Goal: Transaction & Acquisition: Purchase product/service

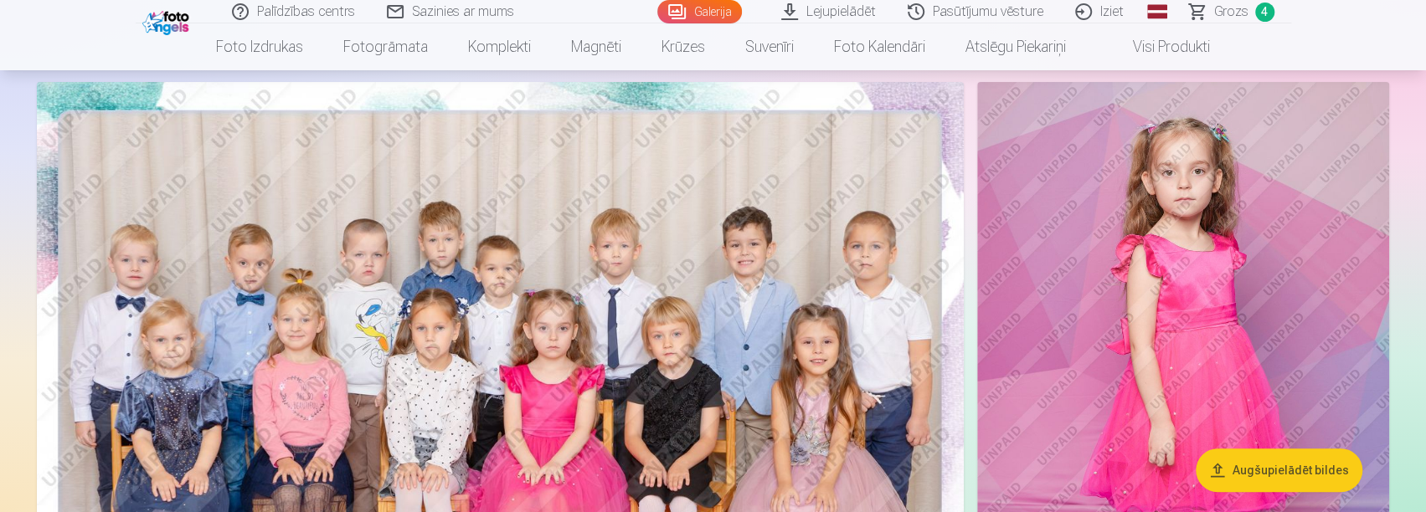
scroll to position [167, 0]
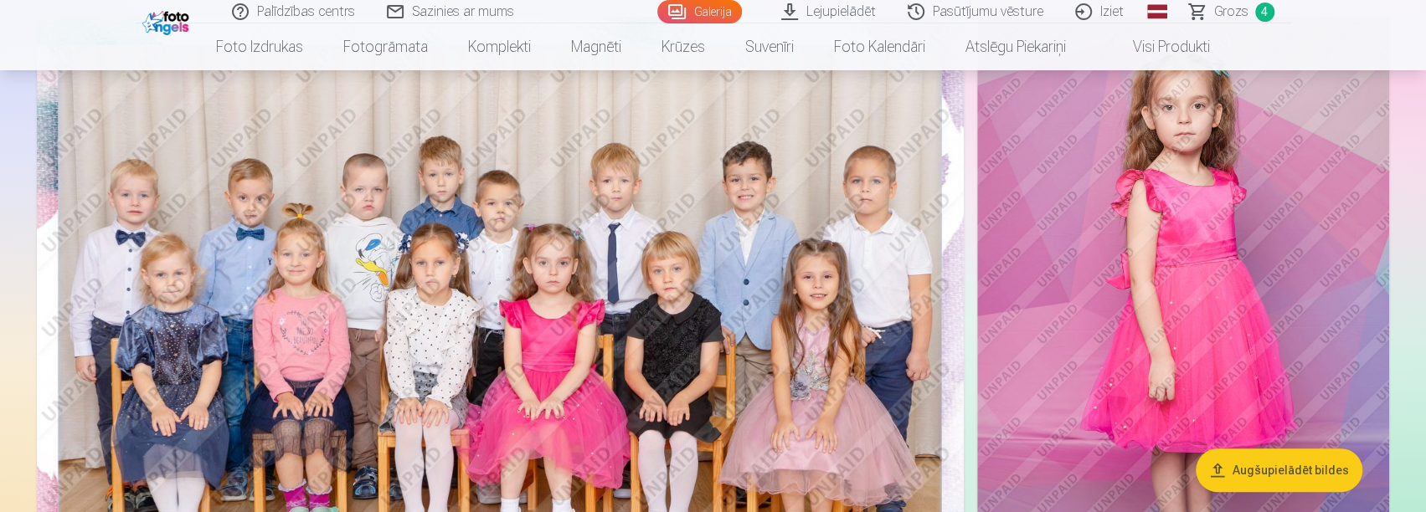
click at [1232, 13] on span "Grozs" at bounding box center [1231, 12] width 34 height 20
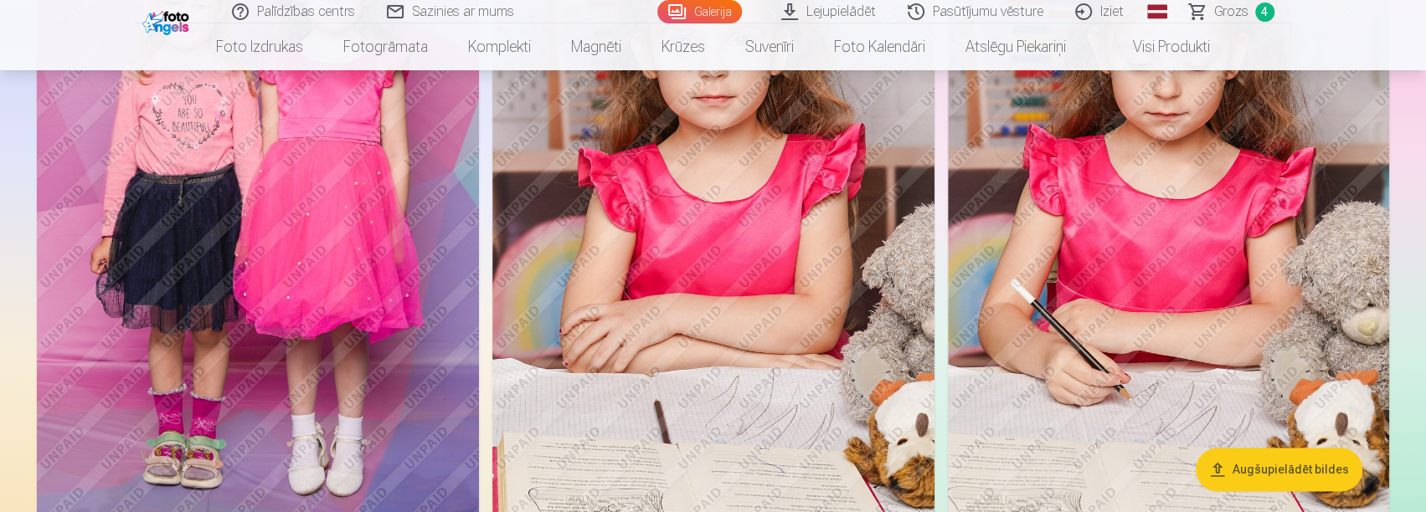
scroll to position [1507, 0]
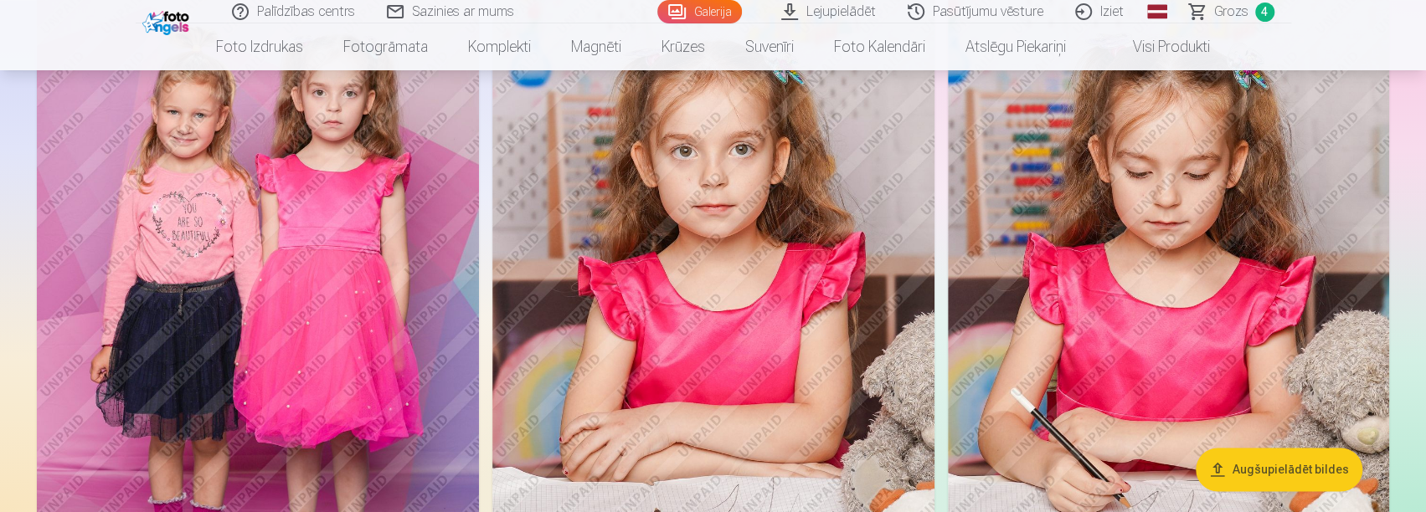
click at [795, 383] on img at bounding box center [713, 317] width 442 height 663
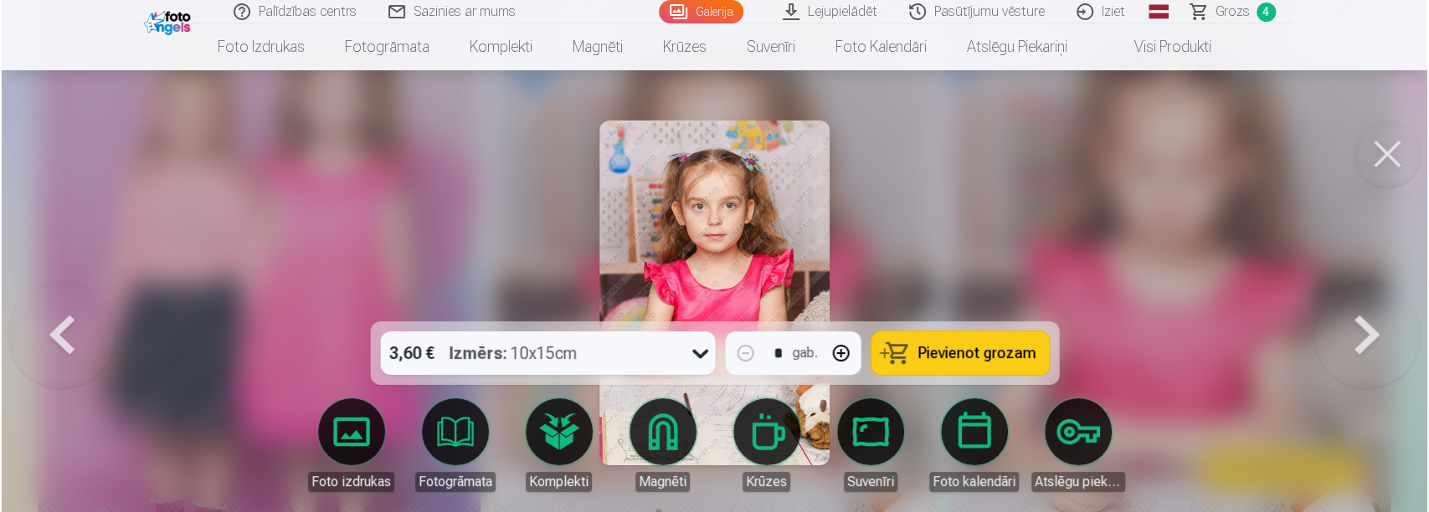
scroll to position [1511, 0]
click at [962, 342] on button "Pievienot grozam" at bounding box center [960, 354] width 178 height 44
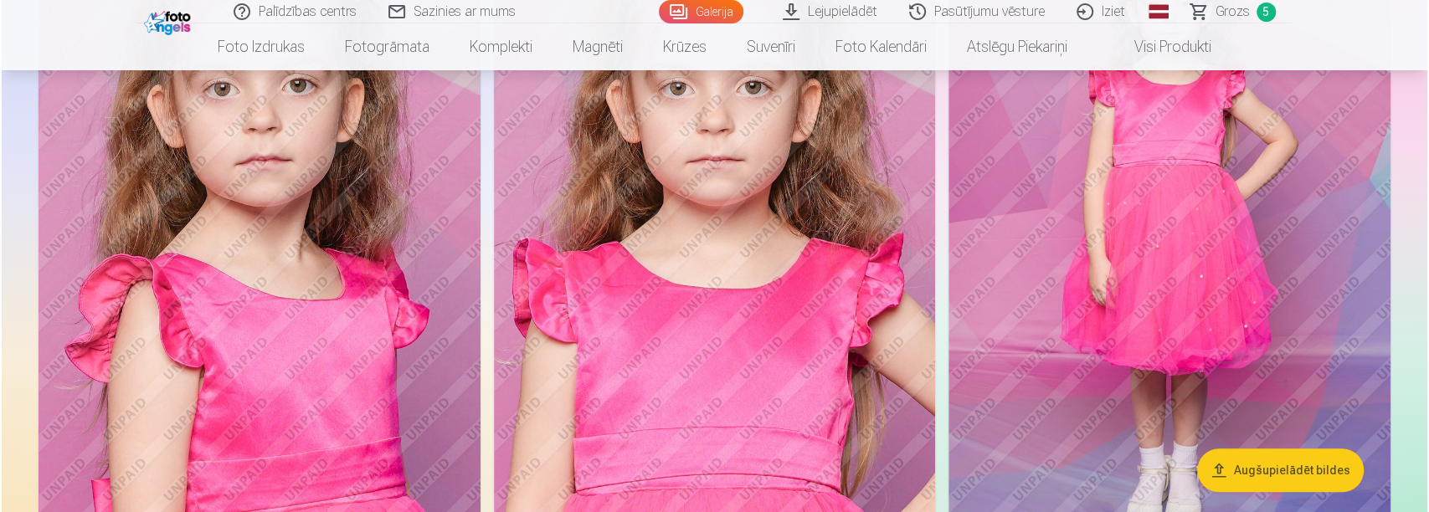
scroll to position [9127, 0]
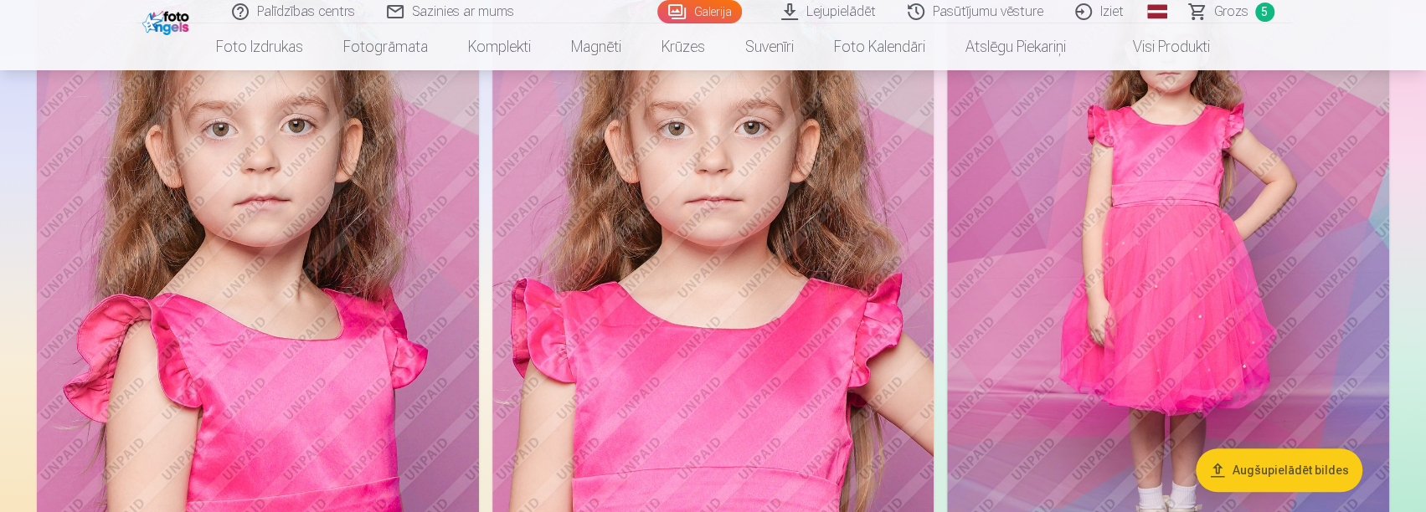
click at [290, 241] on img at bounding box center [258, 279] width 442 height 663
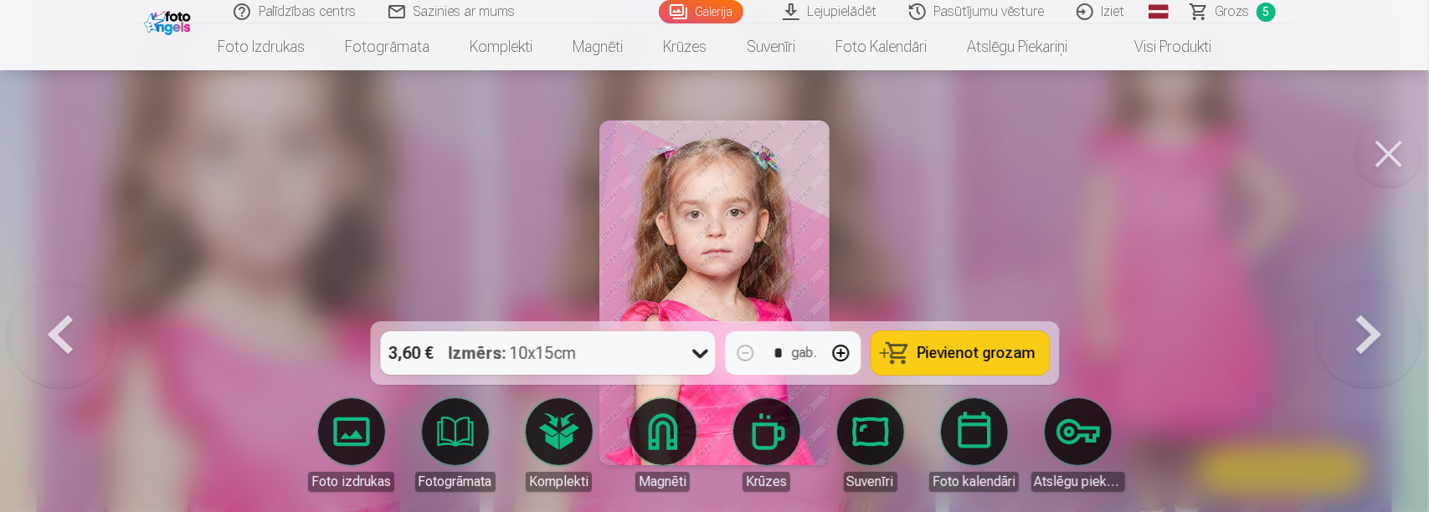
click at [998, 366] on button "Pievienot grozam" at bounding box center [960, 354] width 178 height 44
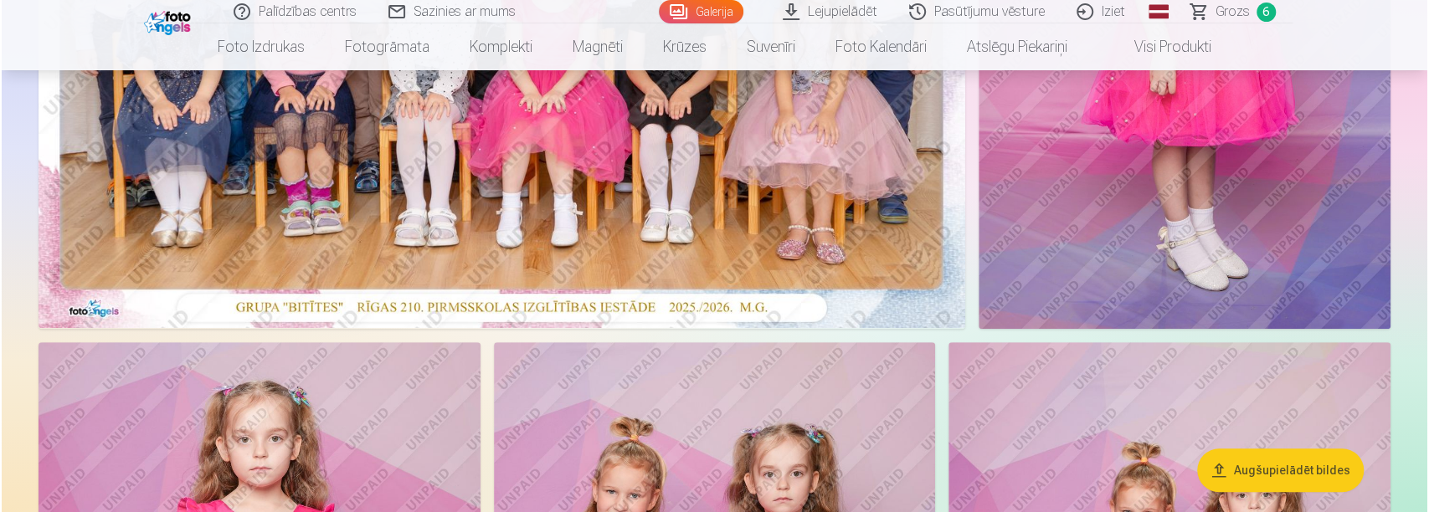
scroll to position [251, 0]
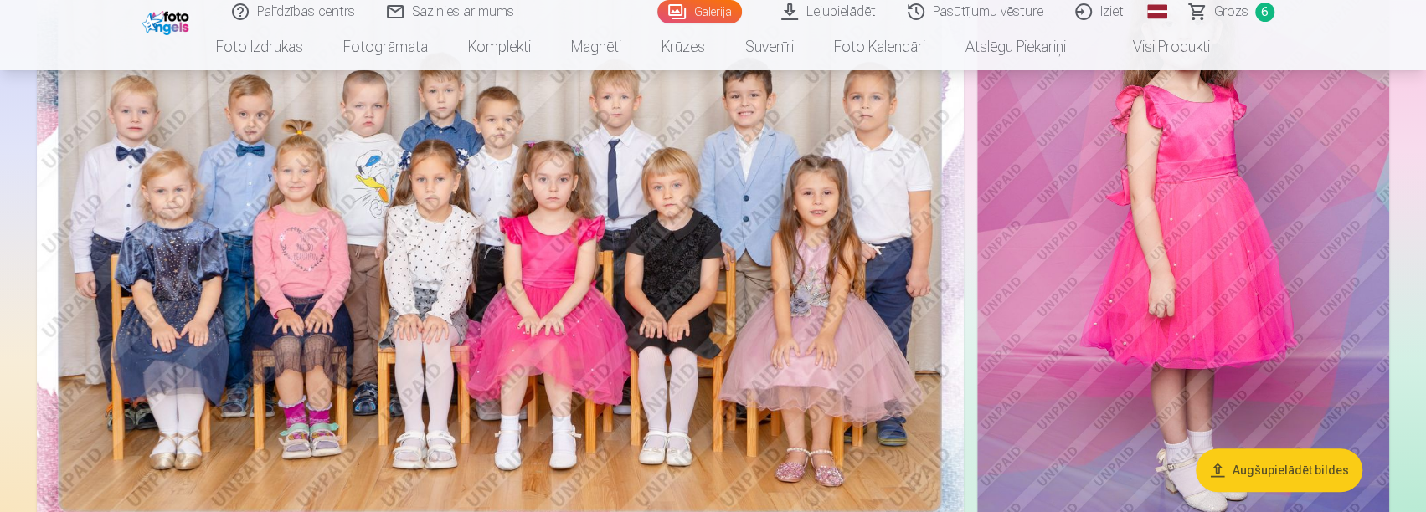
click at [1201, 337] on img at bounding box center [1183, 242] width 412 height 619
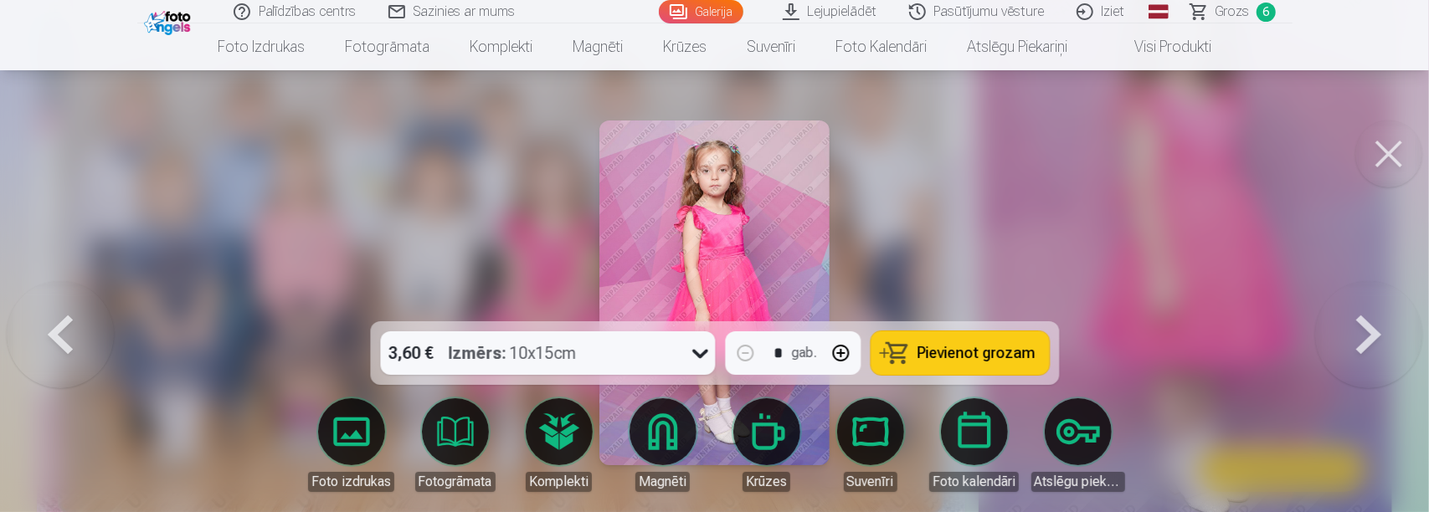
click at [959, 346] on span "Pievienot grozam" at bounding box center [977, 353] width 118 height 15
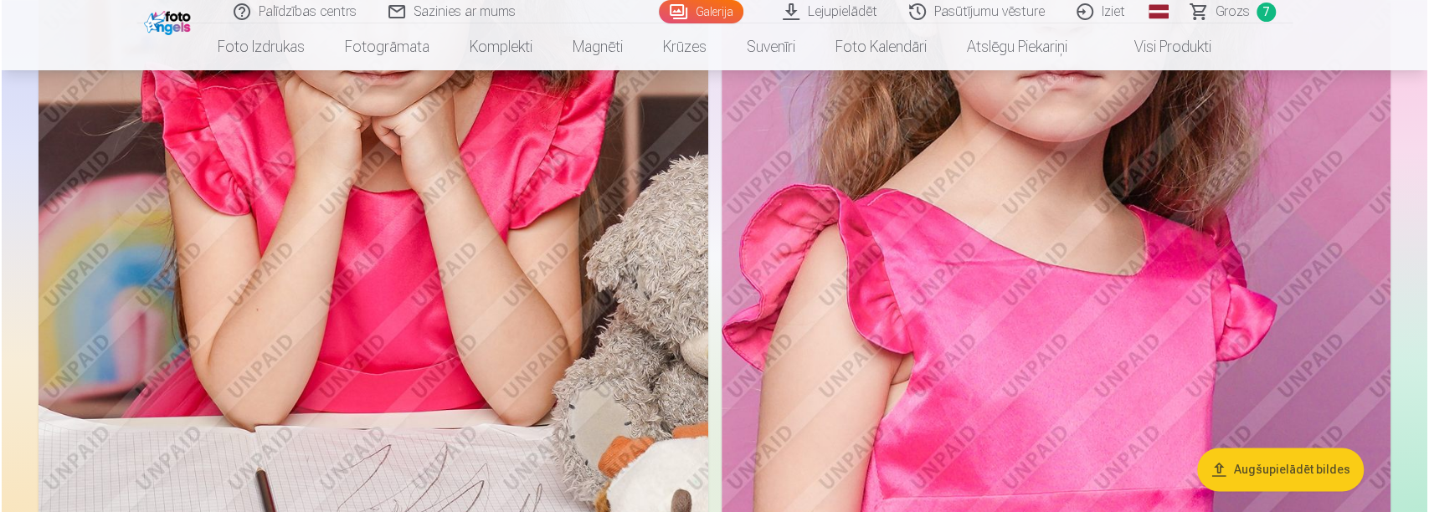
scroll to position [10048, 0]
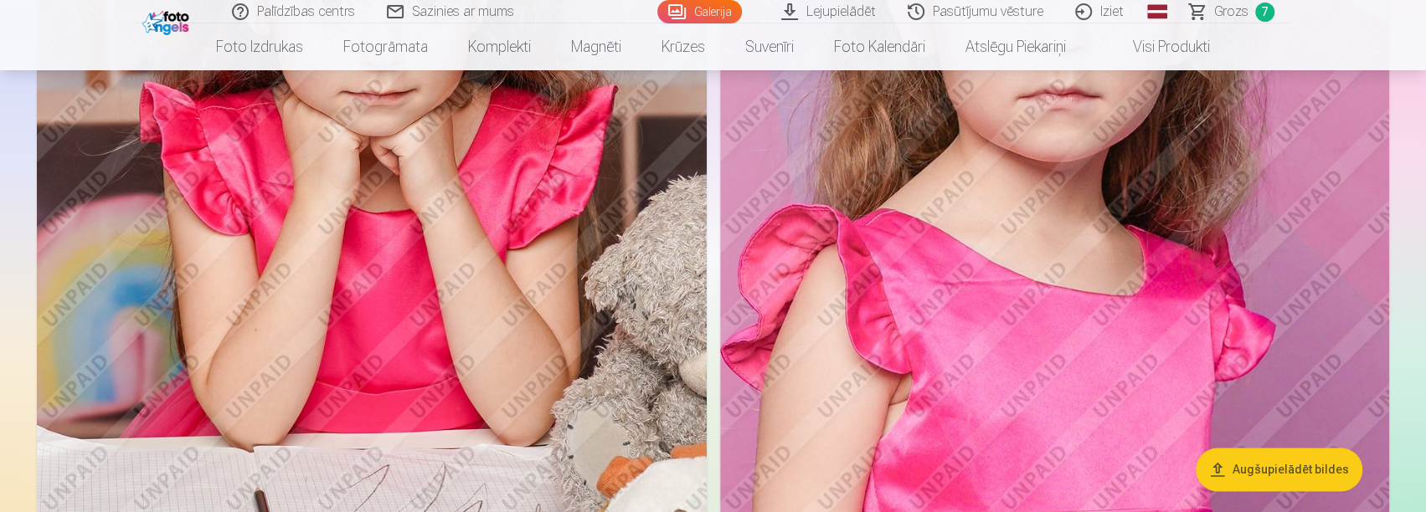
click at [377, 313] on img at bounding box center [372, 206] width 670 height 1005
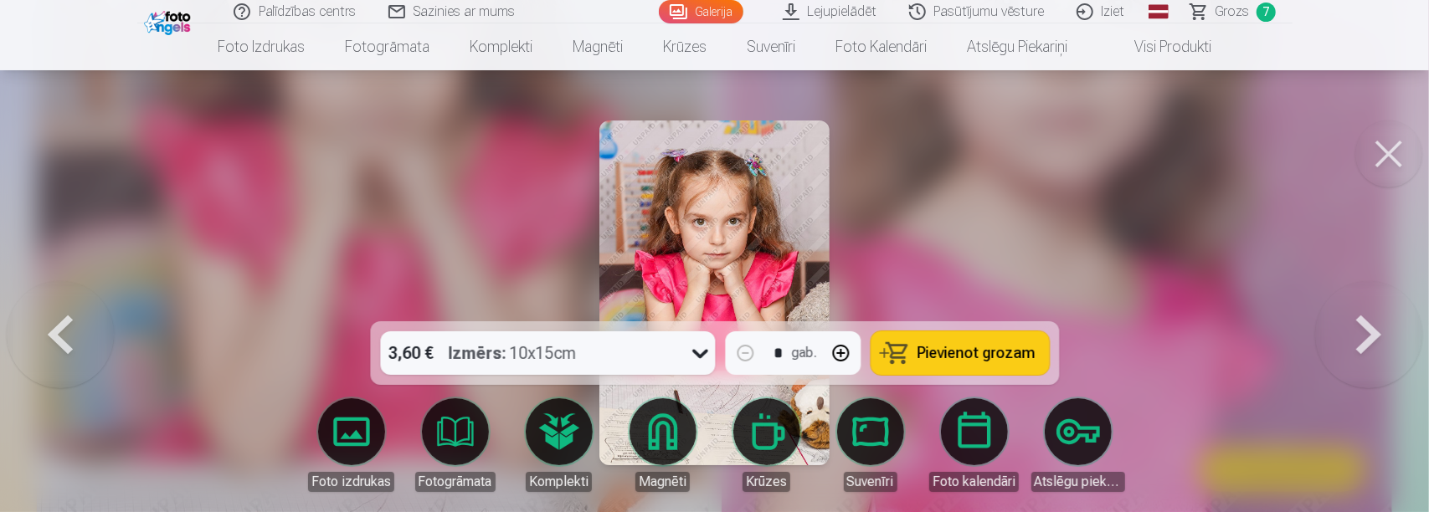
click at [1017, 356] on span "Pievienot grozam" at bounding box center [977, 353] width 118 height 15
click at [1243, 13] on span "Grozs" at bounding box center [1233, 12] width 34 height 20
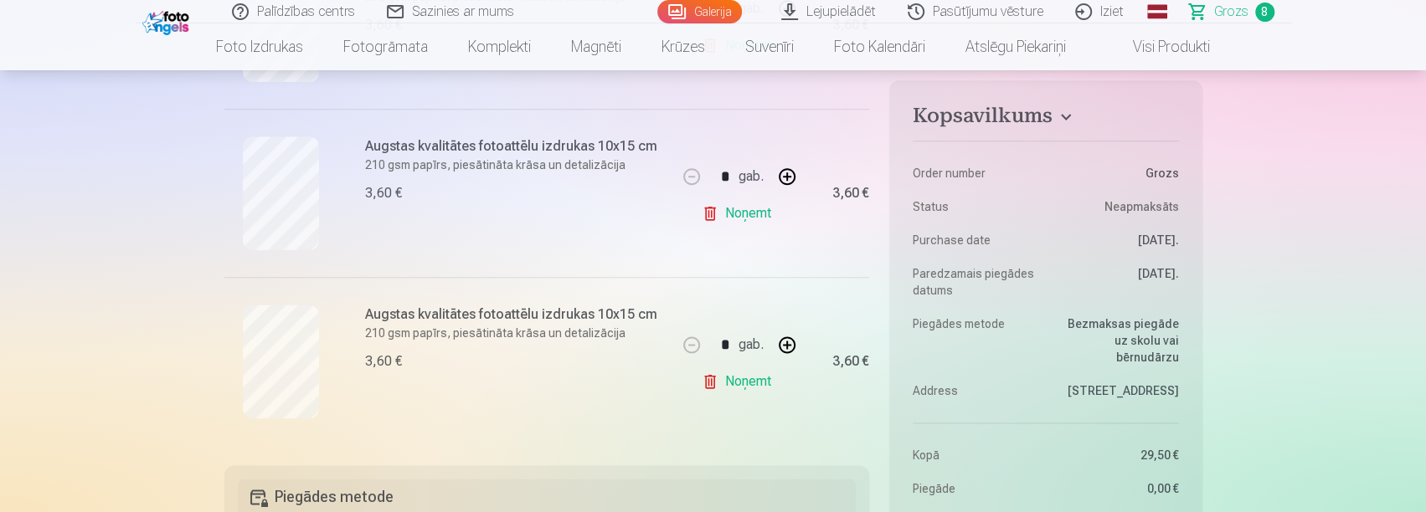
scroll to position [1340, 0]
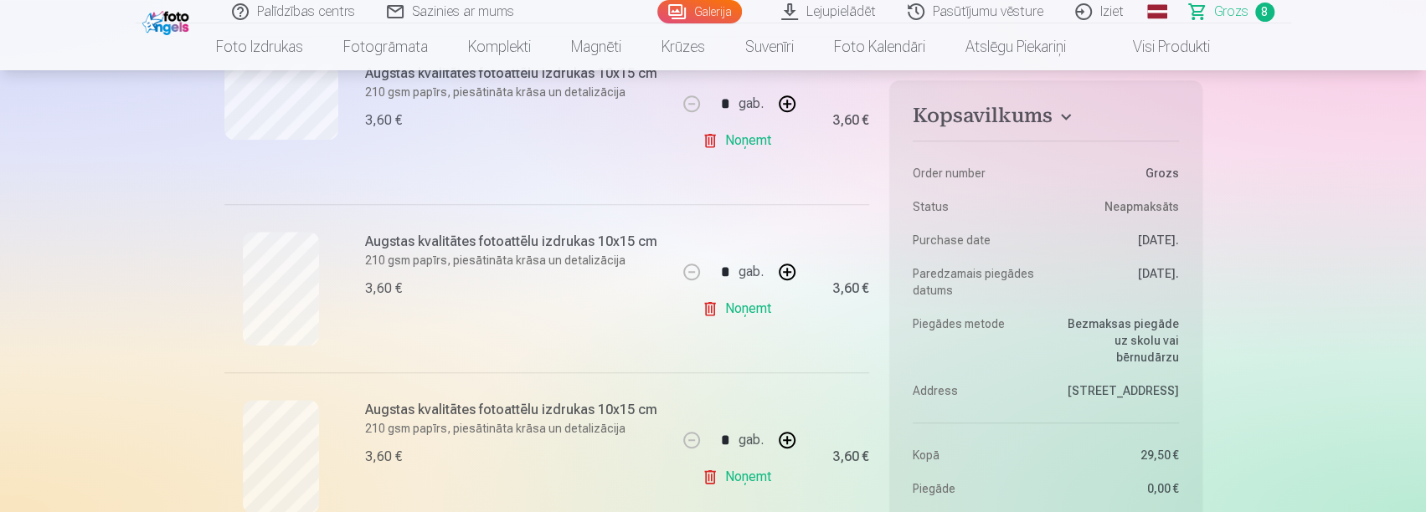
scroll to position [670, 0]
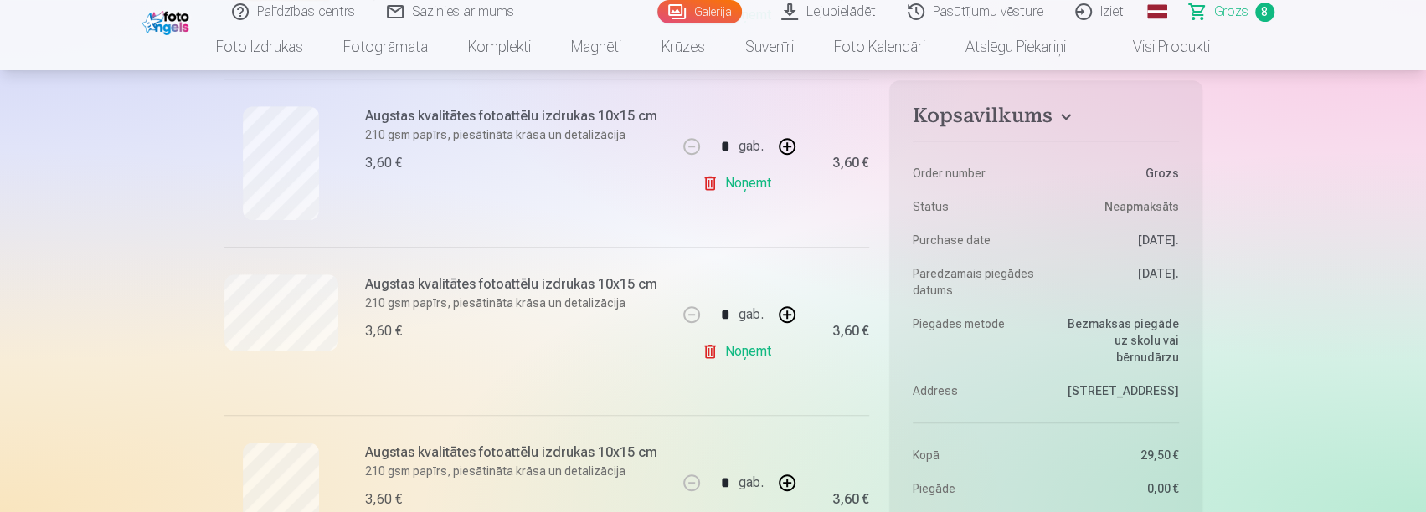
click at [1125, 6] on link "Iziet" at bounding box center [1100, 11] width 80 height 23
